Goal: Find specific page/section: Find specific page/section

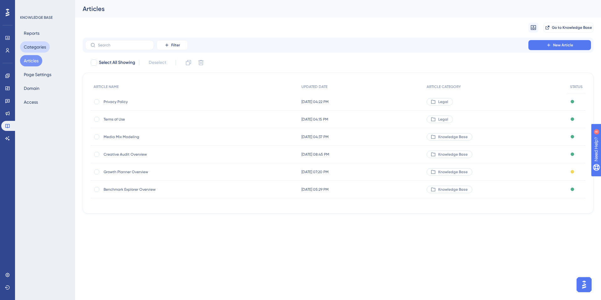
click at [41, 48] on button "Categories" at bounding box center [35, 46] width 30 height 11
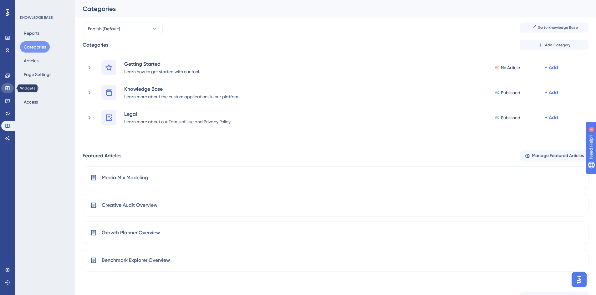
click at [8, 92] on link at bounding box center [7, 88] width 13 height 10
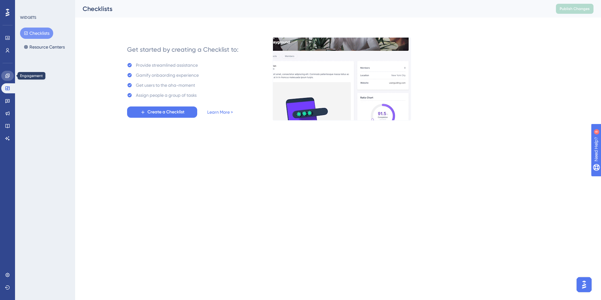
click at [10, 74] on link at bounding box center [7, 76] width 13 height 10
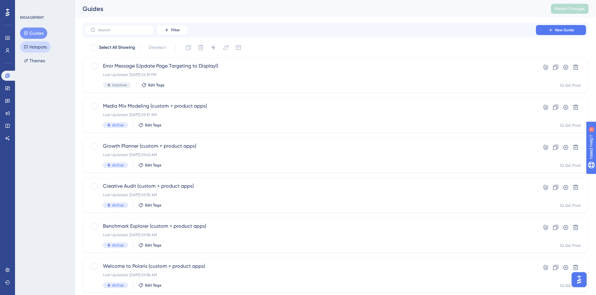
click at [43, 42] on button "Hotspots" at bounding box center [35, 46] width 31 height 11
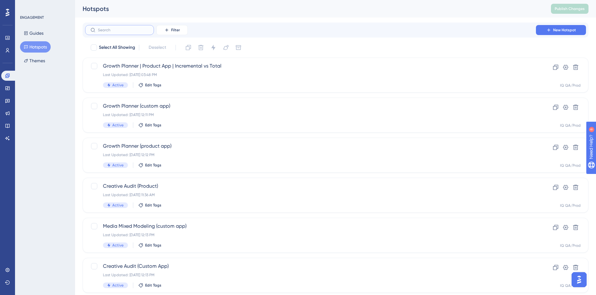
click at [110, 28] on input "text" at bounding box center [123, 30] width 51 height 4
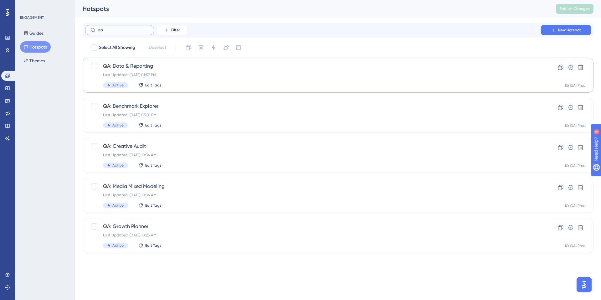
type input "qa"
click at [193, 86] on div "Active Edit Tags" at bounding box center [313, 85] width 420 height 6
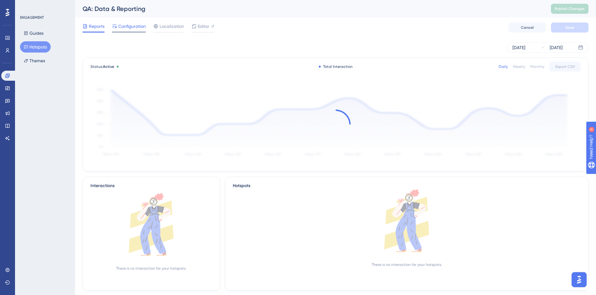
click at [130, 24] on span "Configuration" at bounding box center [132, 27] width 28 height 8
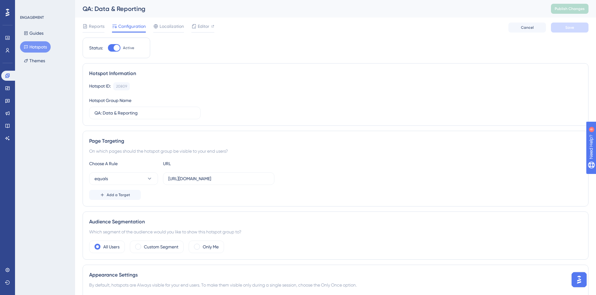
scroll to position [1, 0]
